Goal: Task Accomplishment & Management: Use online tool/utility

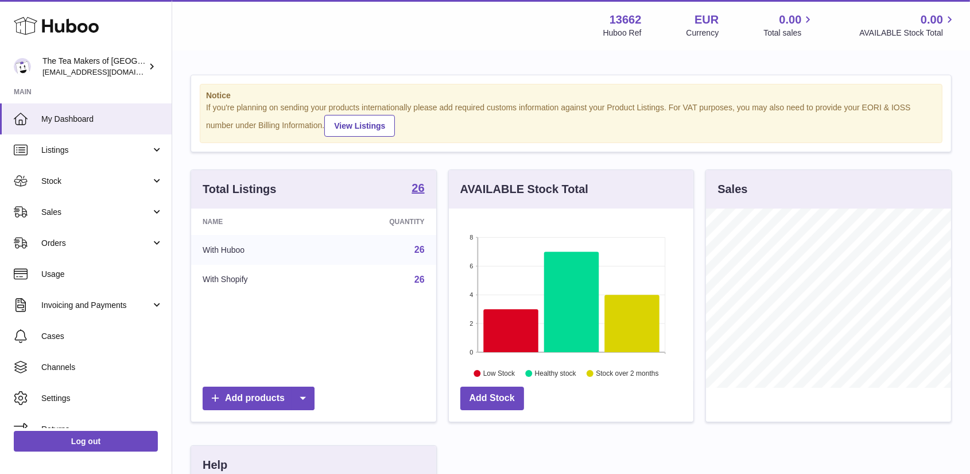
scroll to position [179, 245]
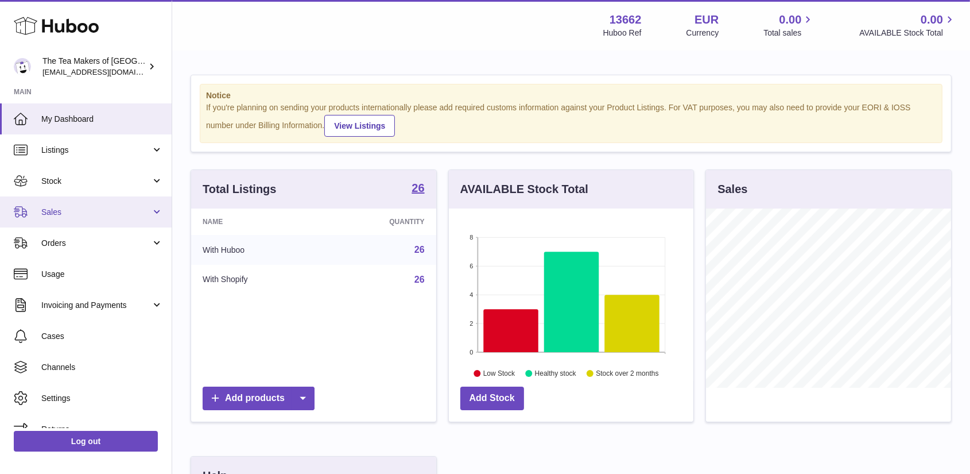
click at [64, 207] on span "Sales" at bounding box center [96, 212] width 110 height 11
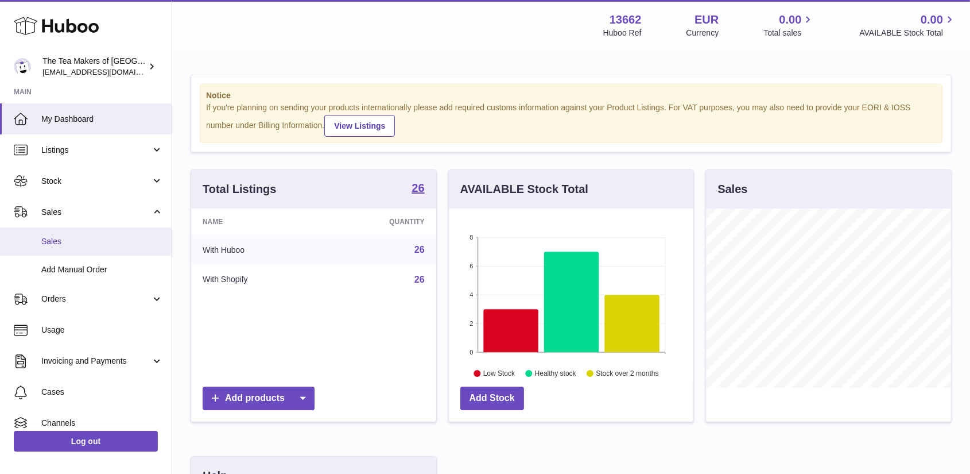
click at [76, 236] on span "Sales" at bounding box center [102, 241] width 122 height 11
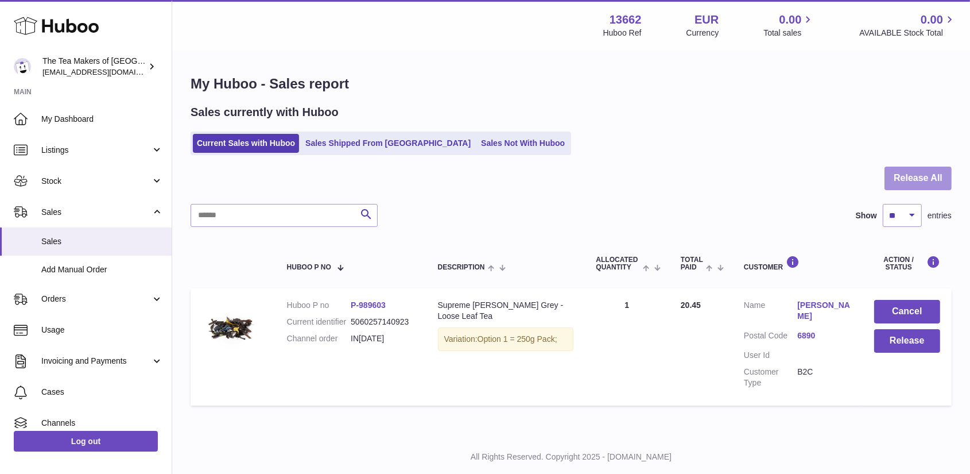
click at [901, 176] on button "Release All" at bounding box center [918, 179] width 67 height 24
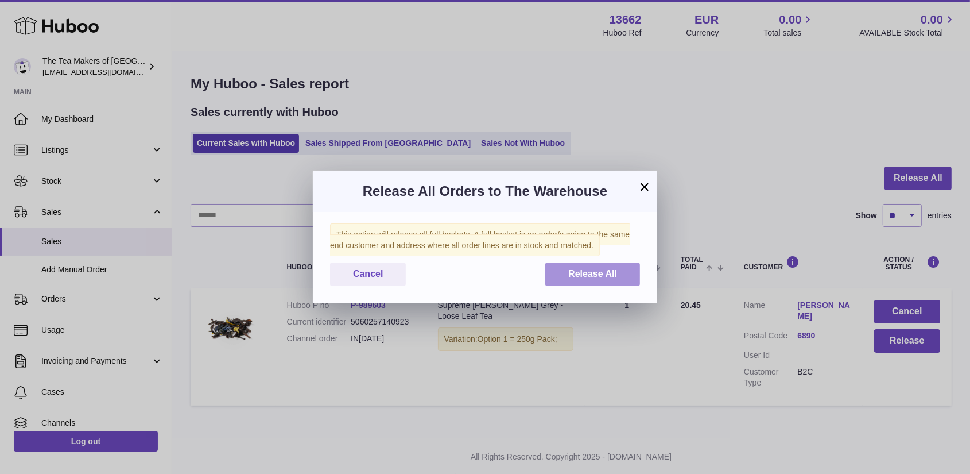
click at [599, 272] on span "Release All" at bounding box center [592, 274] width 49 height 10
